Goal: Task Accomplishment & Management: Manage account settings

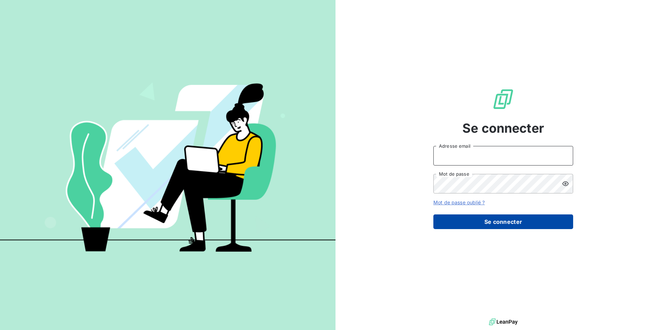
type input "[EMAIL_ADDRESS][DOMAIN_NAME]"
drag, startPoint x: 488, startPoint y: 220, endPoint x: 477, endPoint y: 220, distance: 11.2
click at [488, 220] on button "Se connecter" at bounding box center [504, 222] width 140 height 15
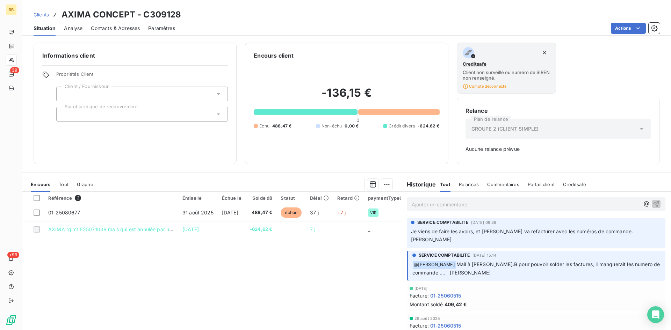
click at [42, 16] on span "Clients" at bounding box center [41, 15] width 15 height 6
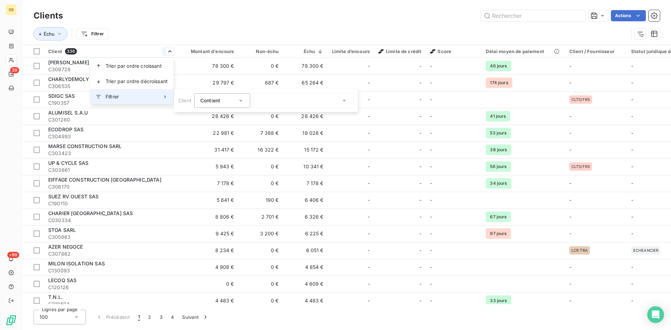
click at [150, 93] on div "Filtrer" at bounding box center [131, 96] width 83 height 15
click at [240, 101] on icon at bounding box center [240, 101] width 3 height 2
click at [287, 102] on div at bounding box center [303, 100] width 101 height 15
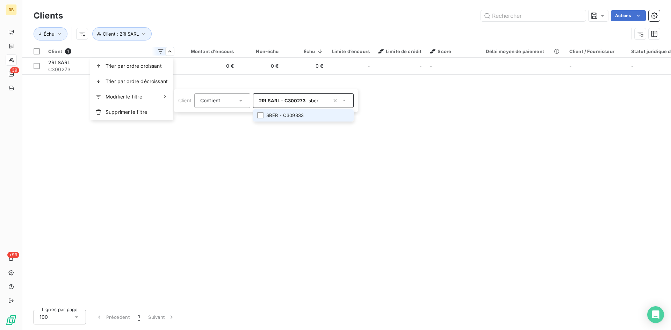
type input "sber"
click at [277, 113] on li "SBER - C309333" at bounding box center [303, 115] width 101 height 12
click at [431, 136] on html "RB 39 +99 Clients Actions Échu Client : 2RI SARL , ... Client 2 Montant d'encou…" at bounding box center [335, 165] width 671 height 330
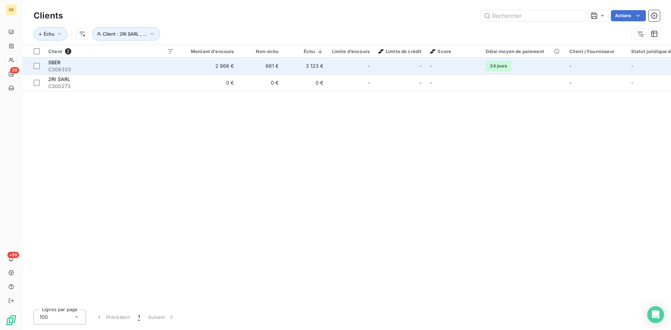
click at [59, 65] on span "SBER" at bounding box center [54, 62] width 13 height 6
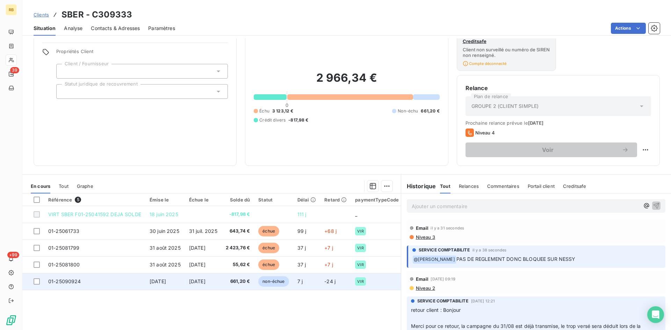
scroll to position [35, 0]
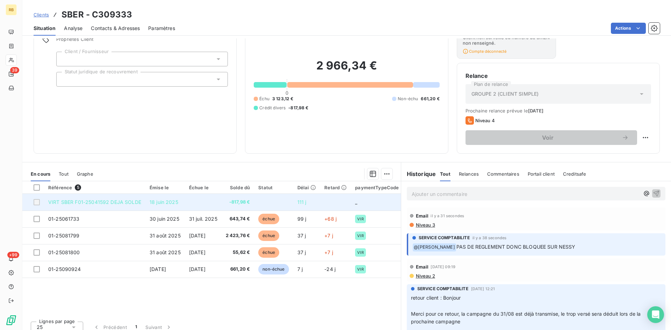
click at [105, 205] on td "VIRT SBER F01-25041592 DEJA SOLDE" at bounding box center [94, 202] width 101 height 17
click at [99, 203] on span "VIRT SBER F01-25041592 DEJA SOLDE" at bounding box center [94, 202] width 93 height 6
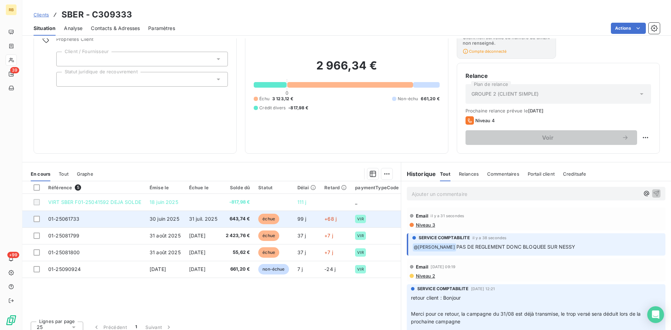
click at [65, 218] on span "01-25061733" at bounding box center [63, 219] width 31 height 6
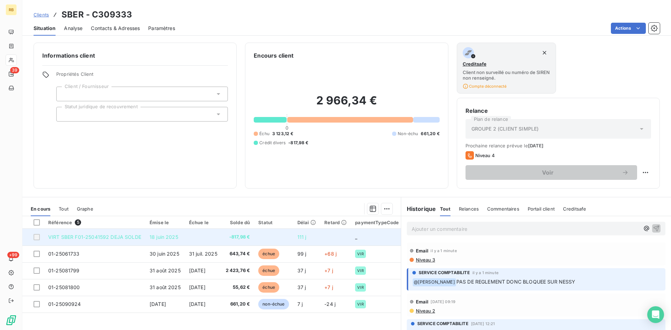
click at [99, 235] on span "VIRT SBER F01-25041592 DEJA SOLDE" at bounding box center [94, 237] width 93 height 6
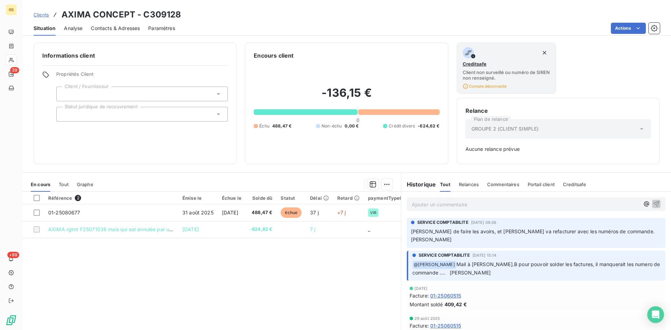
click at [43, 14] on span "Clients" at bounding box center [41, 15] width 15 height 6
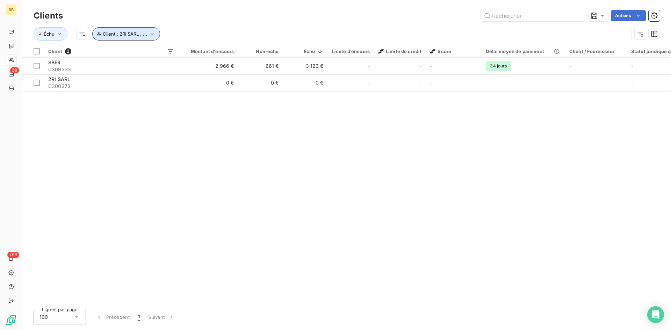
click at [151, 37] on icon "button" at bounding box center [152, 33] width 7 height 7
click at [253, 53] on icon "button" at bounding box center [253, 51] width 3 height 3
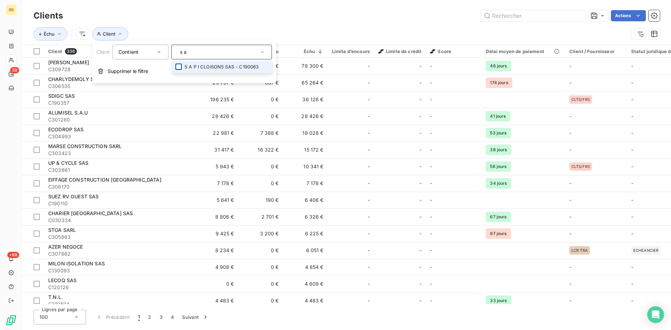
type input "s a"
click at [181, 66] on div at bounding box center [179, 67] width 6 height 6
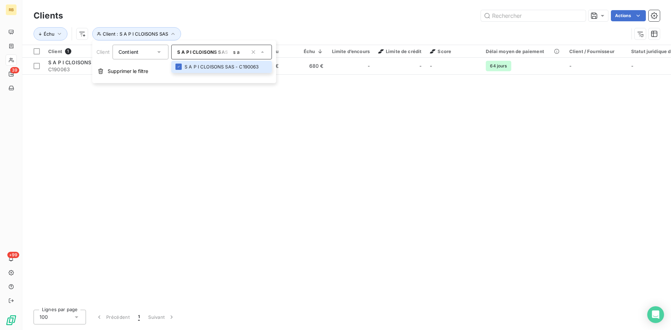
click at [295, 22] on div "Clients Actions" at bounding box center [347, 15] width 627 height 15
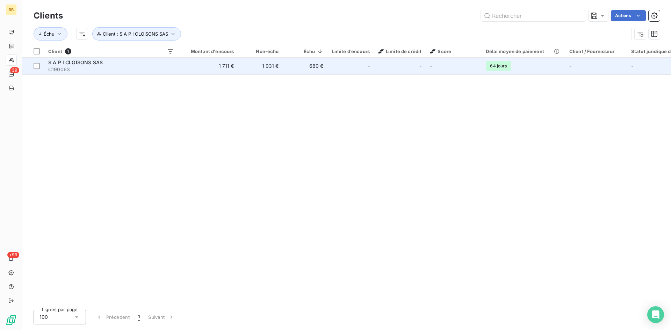
click at [86, 62] on span "S A P I CLOISONS SAS" at bounding box center [75, 62] width 55 height 6
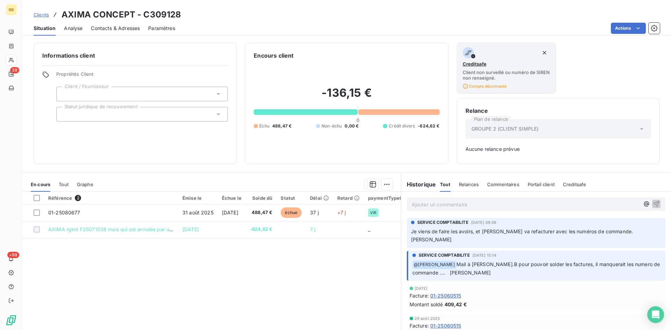
click at [40, 16] on span "Clients" at bounding box center [41, 15] width 15 height 6
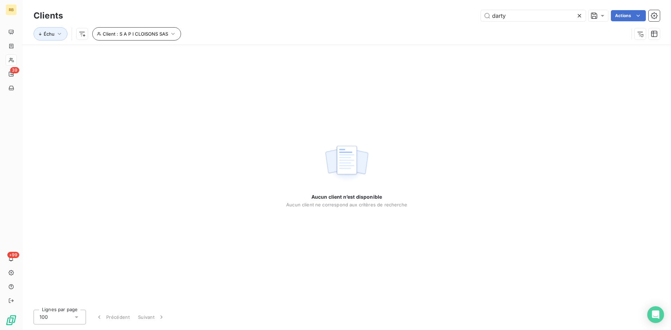
type input "darty"
click at [171, 34] on icon "button" at bounding box center [172, 34] width 3 height 2
click at [256, 52] on icon "button" at bounding box center [253, 52] width 7 height 7
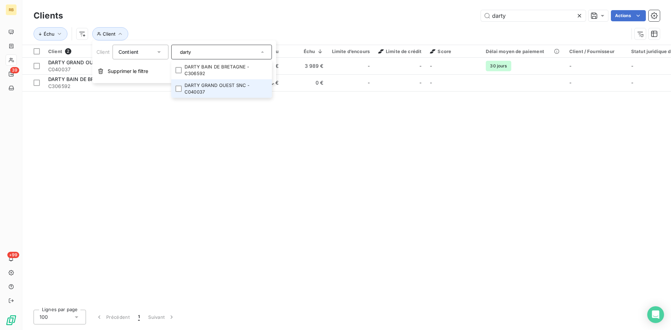
type input "darty"
click at [229, 84] on li "DARTY GRAND OUEST SNC - C040037" at bounding box center [221, 88] width 101 height 19
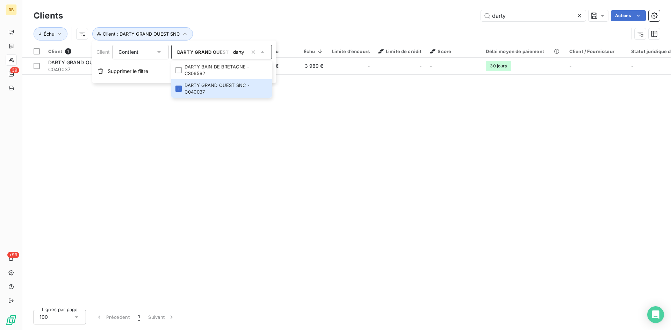
click at [268, 29] on div "Échu Client : DARTY GRAND OUEST SNC" at bounding box center [332, 33] width 596 height 13
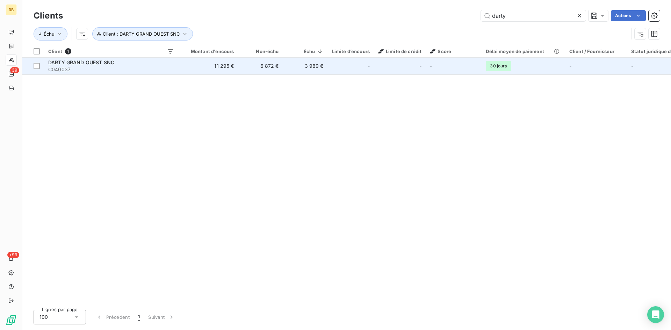
click at [231, 67] on td "11 295 €" at bounding box center [208, 66] width 60 height 17
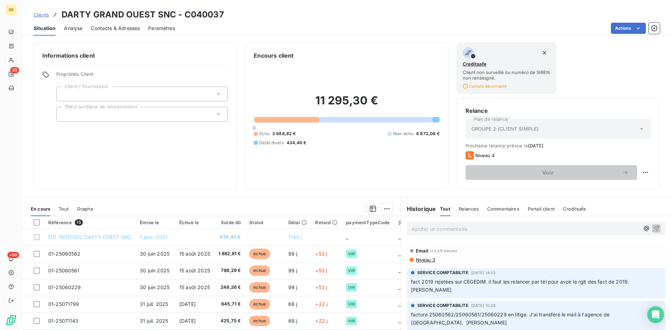
click at [427, 231] on p "Ajouter un commentaire ﻿" at bounding box center [526, 229] width 228 height 9
click at [492, 228] on p "mail de réponse aux litiges ce jour." at bounding box center [526, 229] width 228 height 8
click at [489, 229] on span "mail de réponse aux litiges ce jour. pas d'avoir à effectuer. Attente de paieme…" at bounding box center [516, 229] width 209 height 6
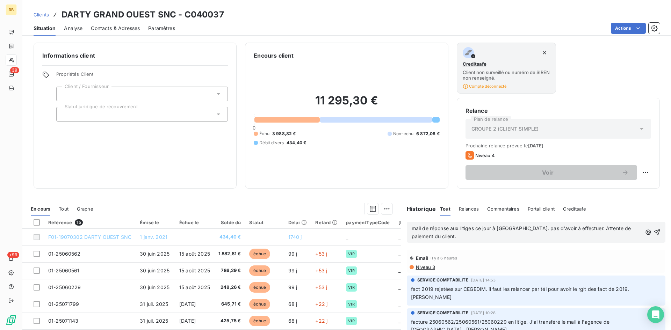
drag, startPoint x: 648, startPoint y: 232, endPoint x: 605, endPoint y: 273, distance: 58.9
click at [654, 232] on icon "button" at bounding box center [657, 232] width 7 height 7
